Goal: Task Accomplishment & Management: Manage account settings

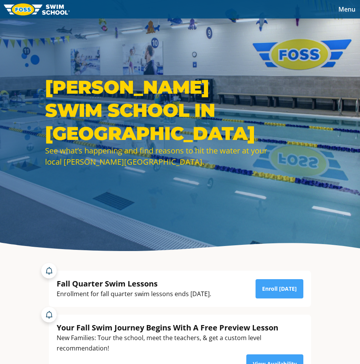
click at [342, 9] on span "Menu" at bounding box center [346, 9] width 17 height 8
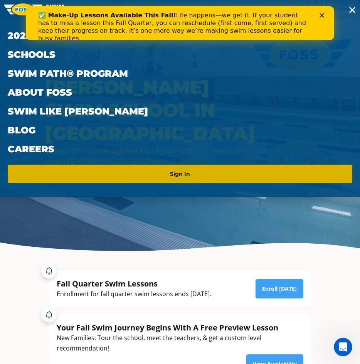
click at [168, 176] on link "Sign In" at bounding box center [180, 174] width 338 height 12
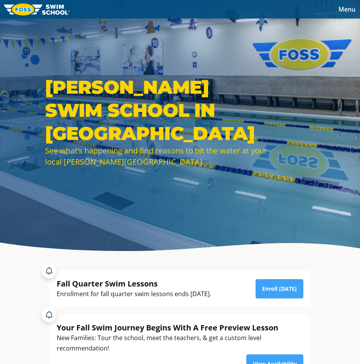
click at [345, 8] on span "Menu" at bounding box center [346, 9] width 17 height 8
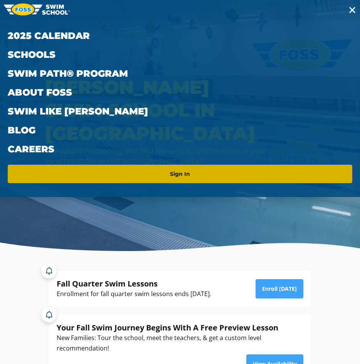
click at [150, 178] on link "Sign In" at bounding box center [180, 174] width 338 height 12
